Goal: Information Seeking & Learning: Learn about a topic

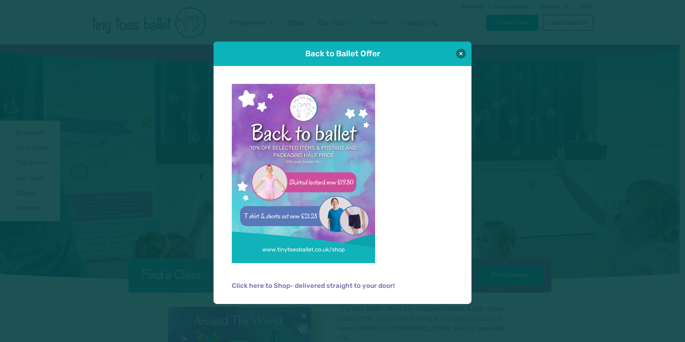
click at [454, 51] on div "Back to Ballet Offer" at bounding box center [343, 54] width 258 height 24
click at [460, 53] on button at bounding box center [461, 53] width 10 height 10
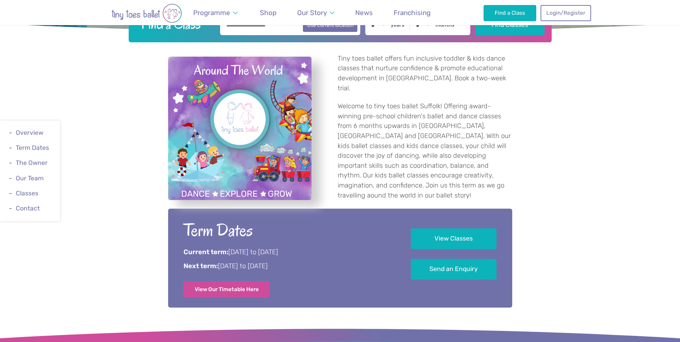
scroll to position [251, 0]
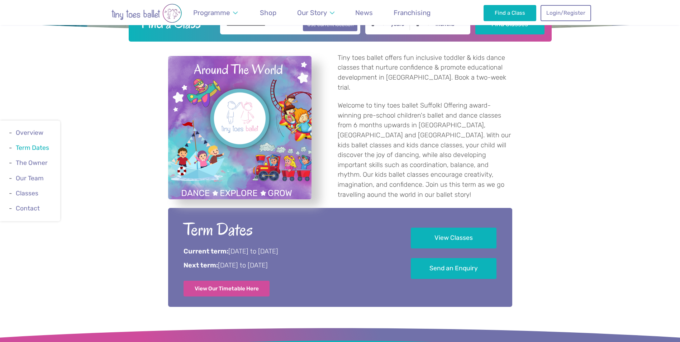
click at [25, 148] on link "Term Dates" at bounding box center [32, 147] width 33 height 7
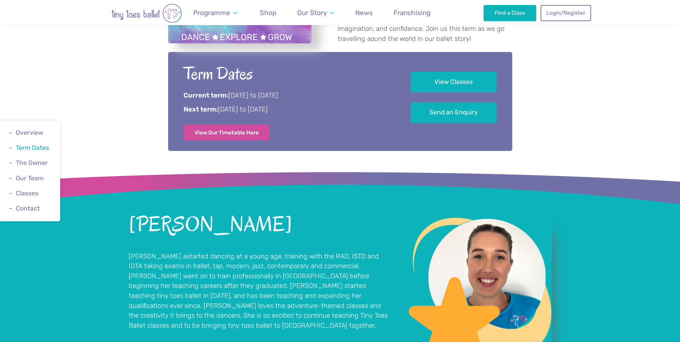
scroll to position [419, 0]
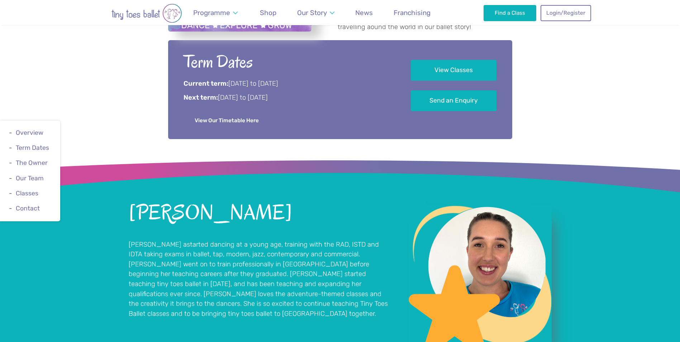
click at [257, 126] on link "View Our Timetable Here" at bounding box center [227, 121] width 86 height 16
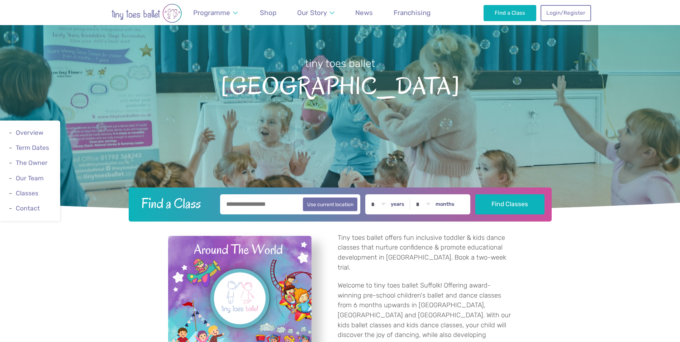
scroll to position [72, 0]
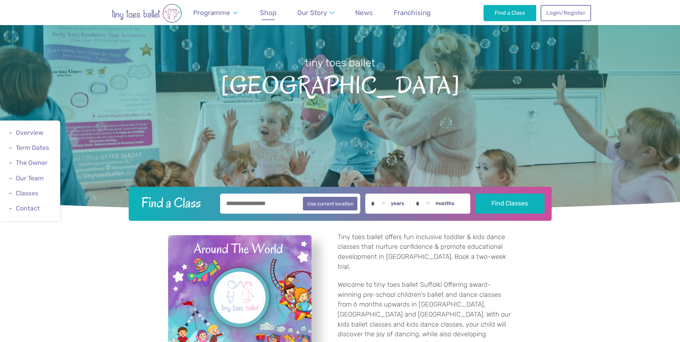
click at [268, 10] on span "Shop" at bounding box center [268, 13] width 16 height 8
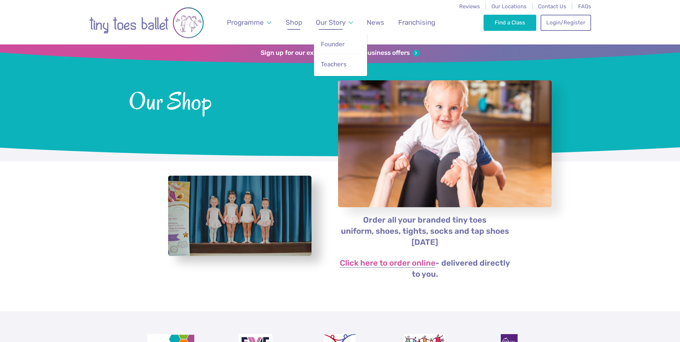
click at [323, 20] on span "Our Story" at bounding box center [331, 22] width 30 height 8
click at [332, 50] on link "Founder" at bounding box center [340, 44] width 41 height 15
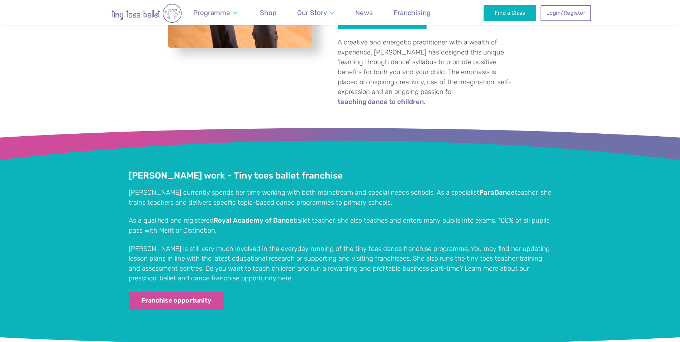
scroll to position [1183, 0]
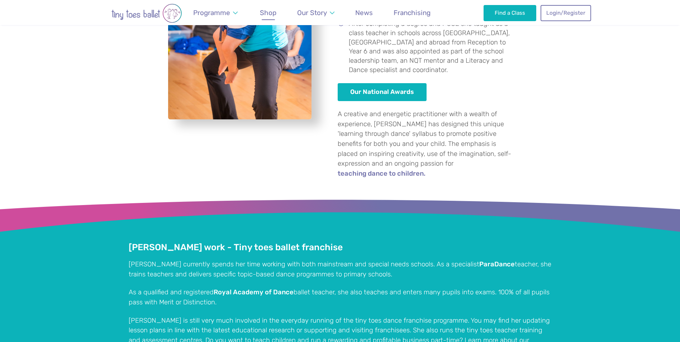
click at [269, 10] on span "Shop" at bounding box center [268, 13] width 16 height 8
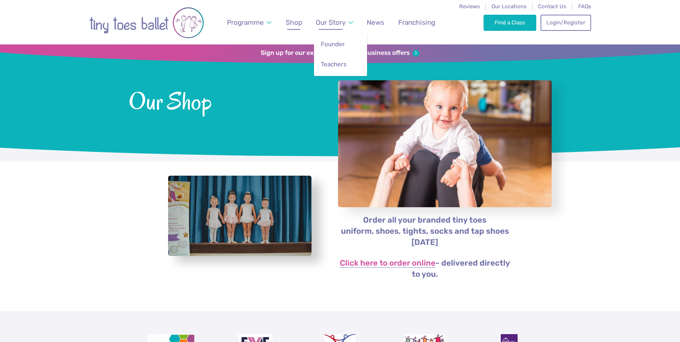
click at [329, 20] on span "Our Story" at bounding box center [331, 22] width 30 height 8
click at [331, 71] on link "Teachers" at bounding box center [340, 64] width 41 height 15
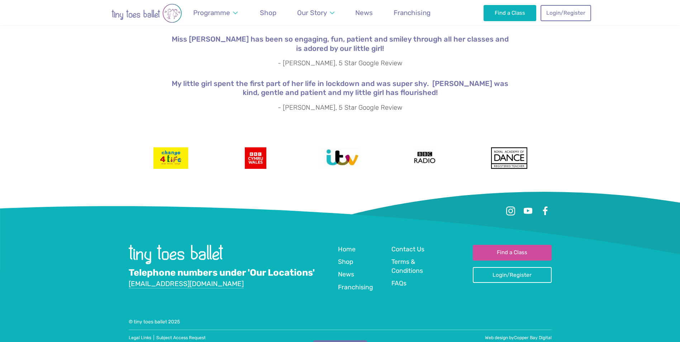
scroll to position [1309, 0]
